Goal: Task Accomplishment & Management: Manage account settings

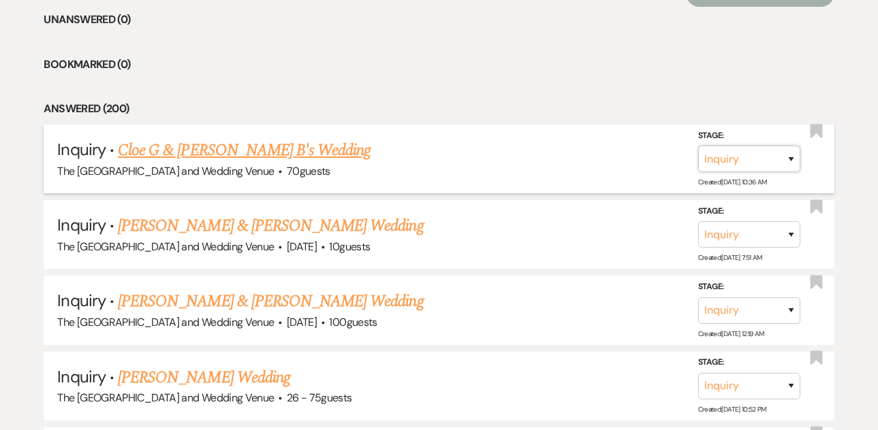
click at [764, 163] on select "Inquiry Follow Up Tour Requested Tour Confirmed Toured Proposal Sent Booked Lost" at bounding box center [749, 159] width 102 height 27
select select "8"
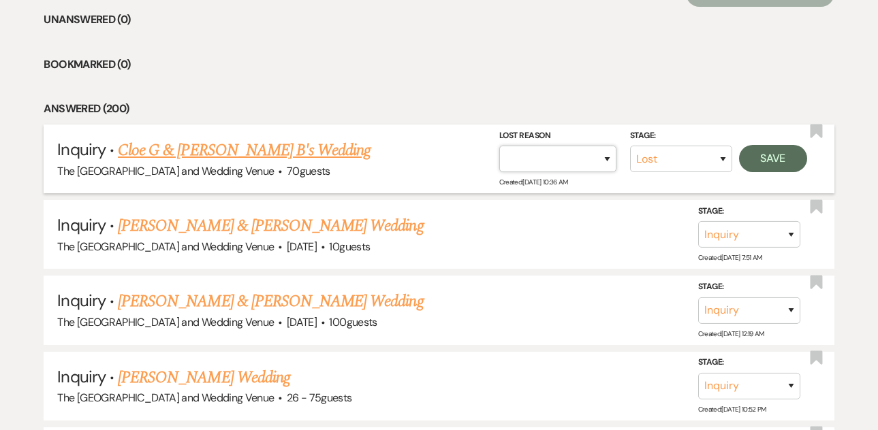
click at [597, 157] on select "Booked Elsewhere Budget Date Unavailable No Response Not a Good Match Capacity …" at bounding box center [557, 159] width 117 height 27
select select "8"
click at [772, 159] on button "Save" at bounding box center [773, 158] width 68 height 27
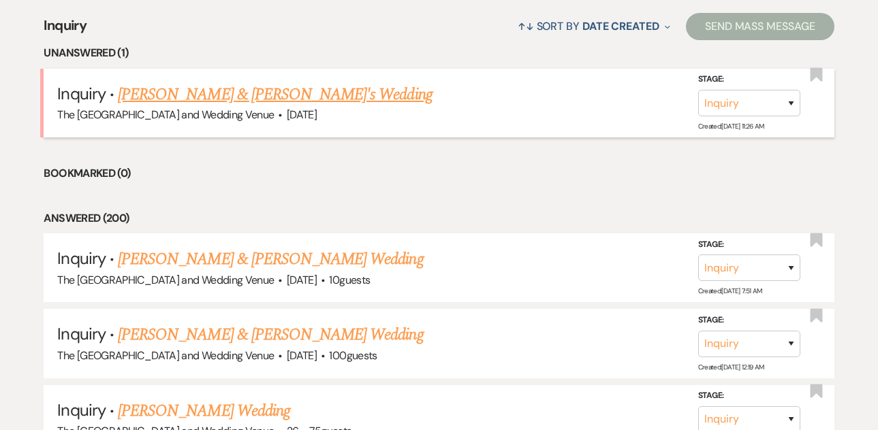
click at [248, 86] on link "Nicholas & Charlene's Wedding" at bounding box center [275, 94] width 315 height 25
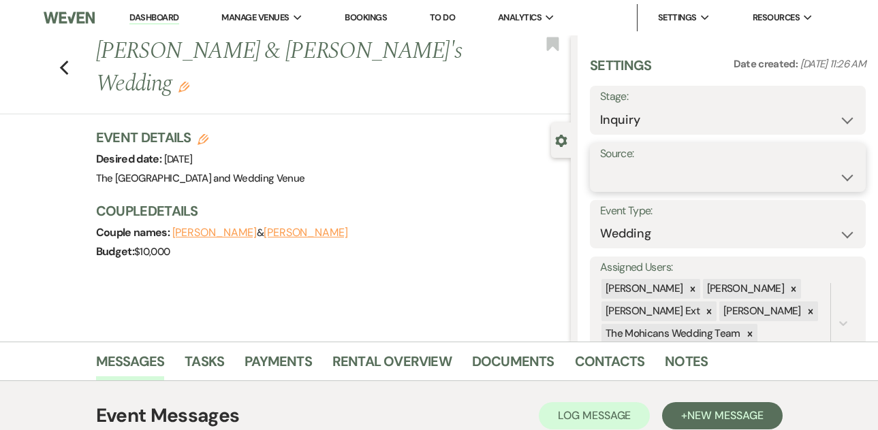
click at [674, 178] on select "Weven Venue Website Instagram Facebook Pinterest Google The Knot Wedding Wire H…" at bounding box center [727, 177] width 255 height 27
select select "5"
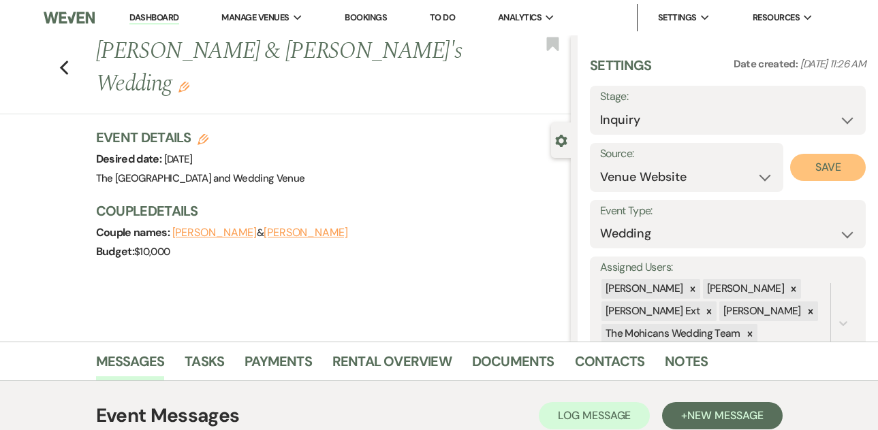
click at [806, 170] on button "Save" at bounding box center [828, 167] width 76 height 27
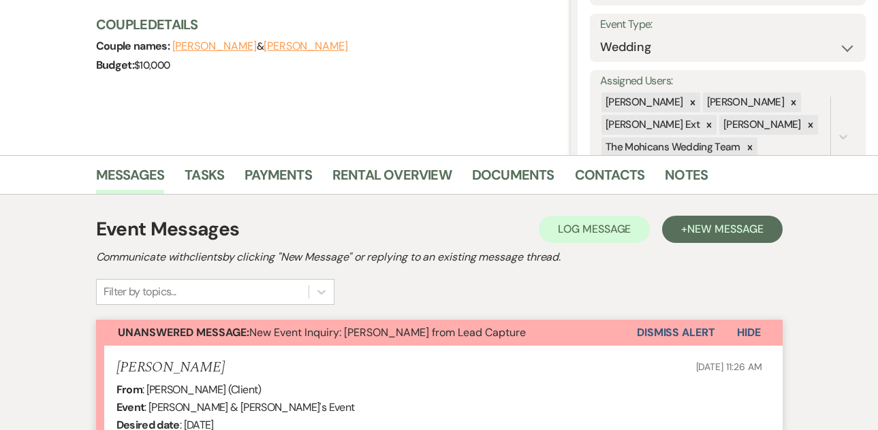
scroll to position [260, 0]
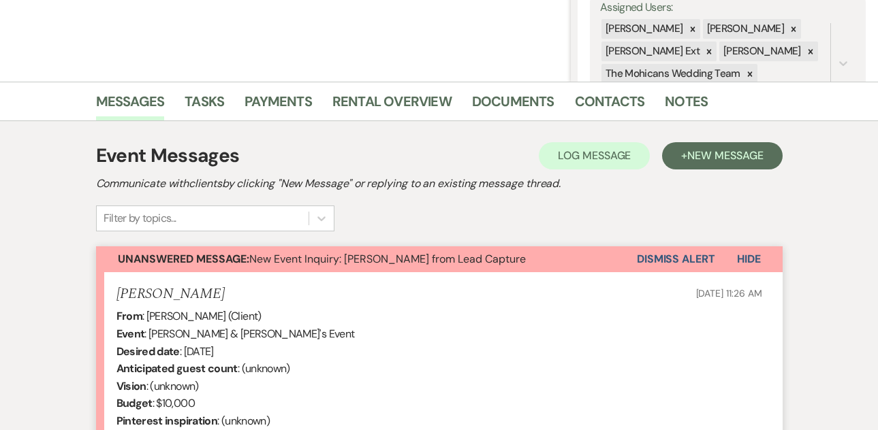
click at [650, 254] on button "Dismiss Alert" at bounding box center [676, 260] width 78 height 26
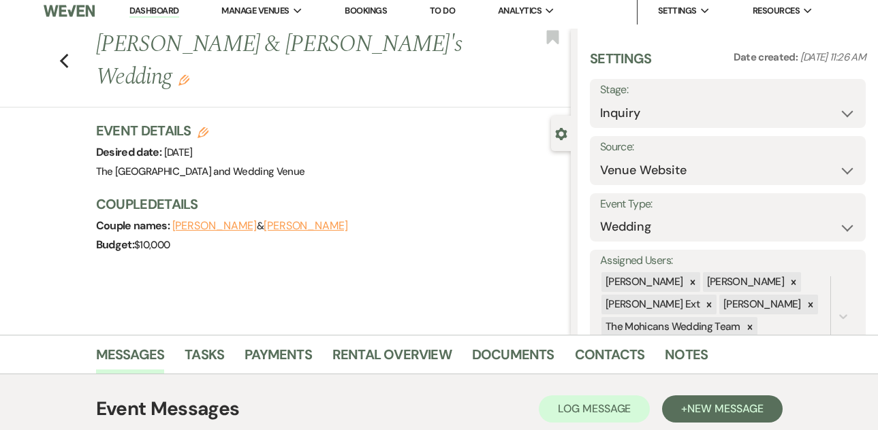
scroll to position [0, 0]
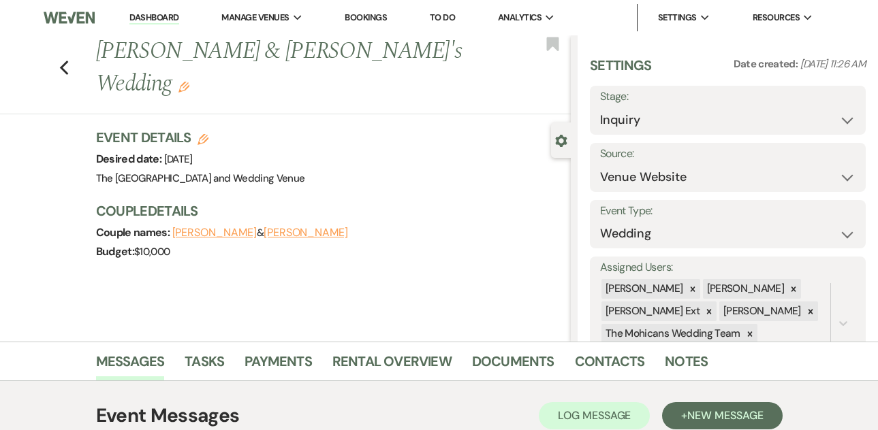
click at [141, 18] on link "Dashboard" at bounding box center [153, 18] width 49 height 13
